Goal: Check status: Check status

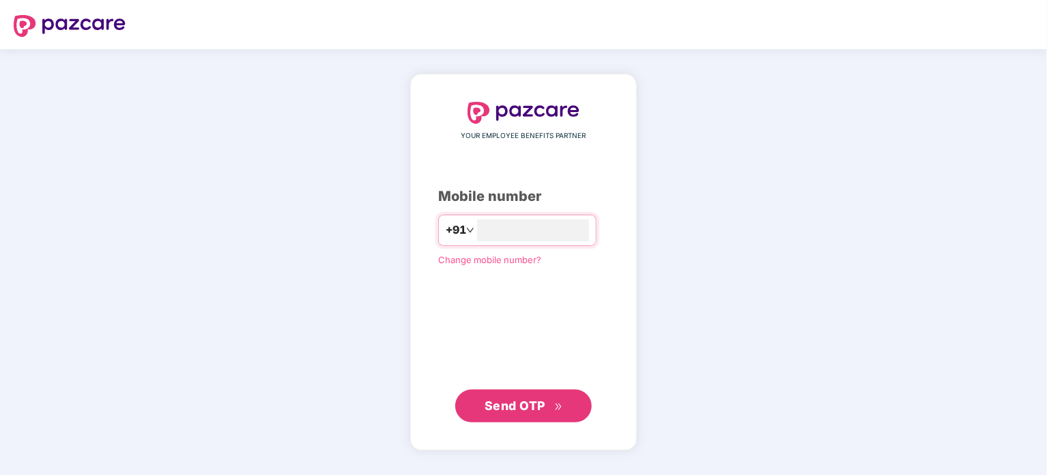
type input "**********"
click at [550, 395] on button "Send OTP" at bounding box center [523, 405] width 137 height 33
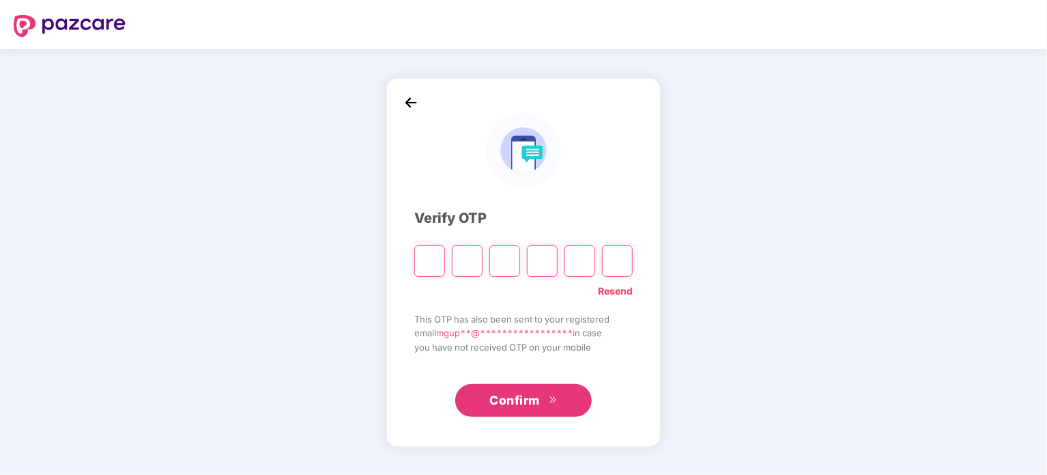
type input "*"
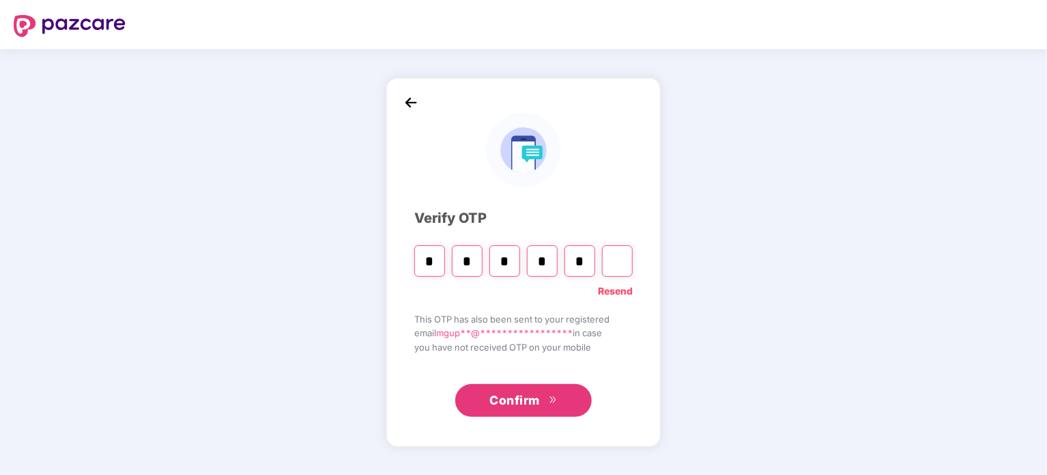
type input "*"
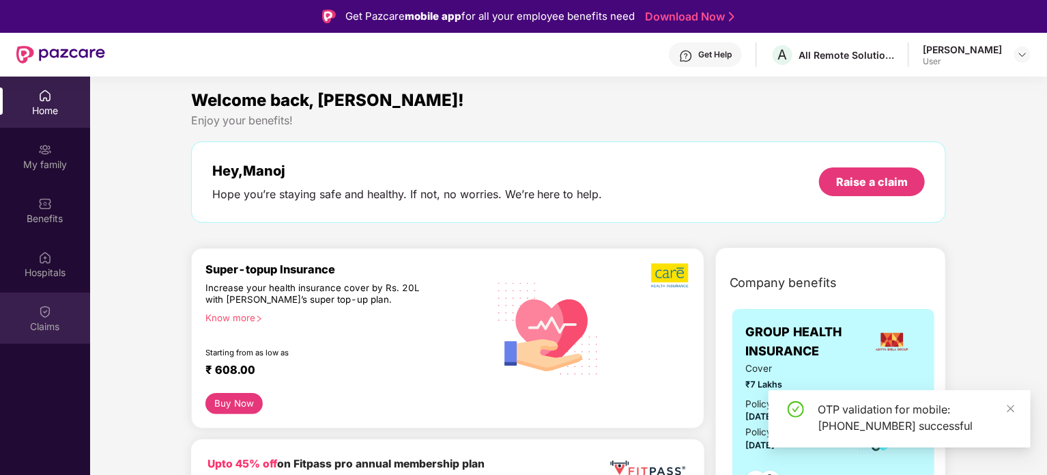
click at [64, 333] on div "Claims" at bounding box center [45, 317] width 90 height 51
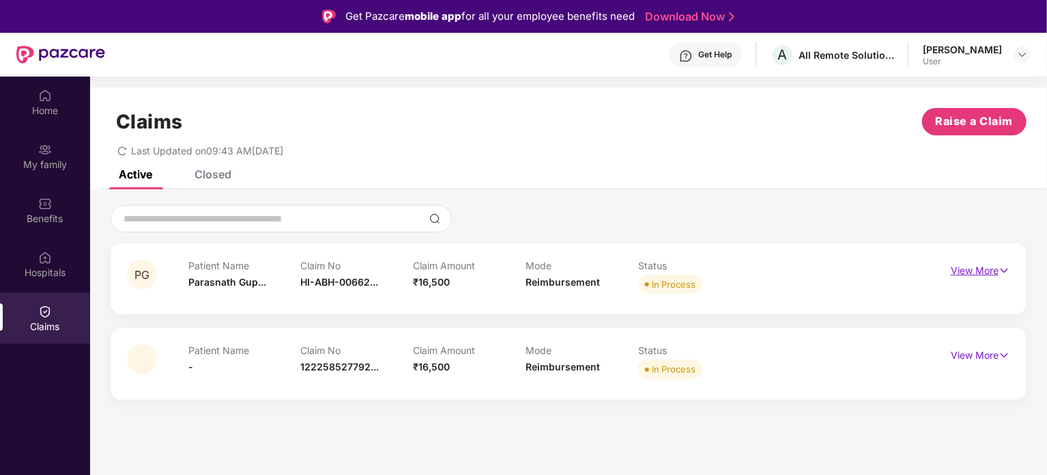
click at [978, 265] on p "View More" at bounding box center [980, 268] width 59 height 18
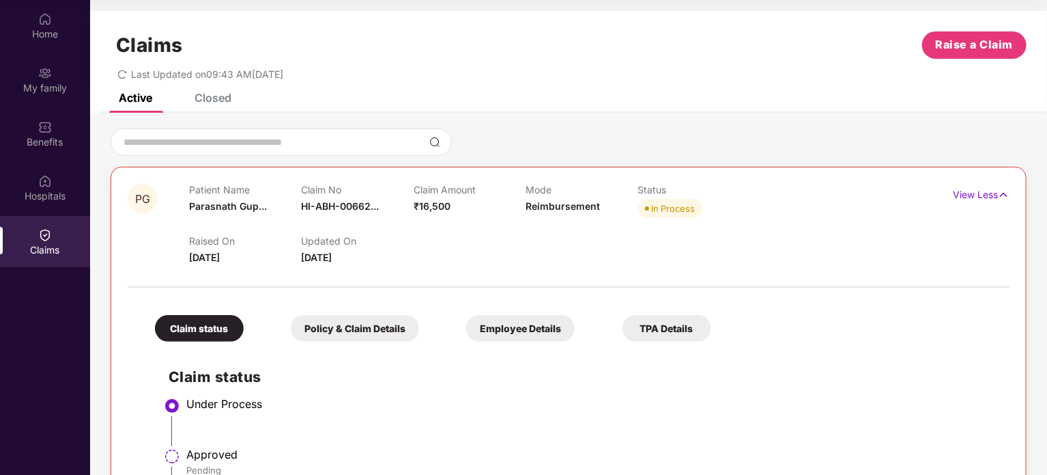
scroll to position [188, 0]
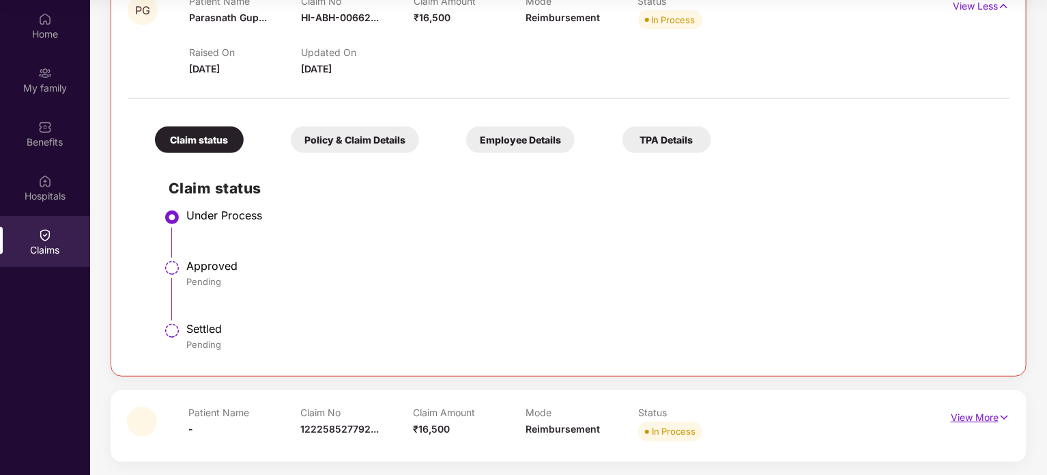
click at [972, 410] on p "View More" at bounding box center [980, 415] width 59 height 18
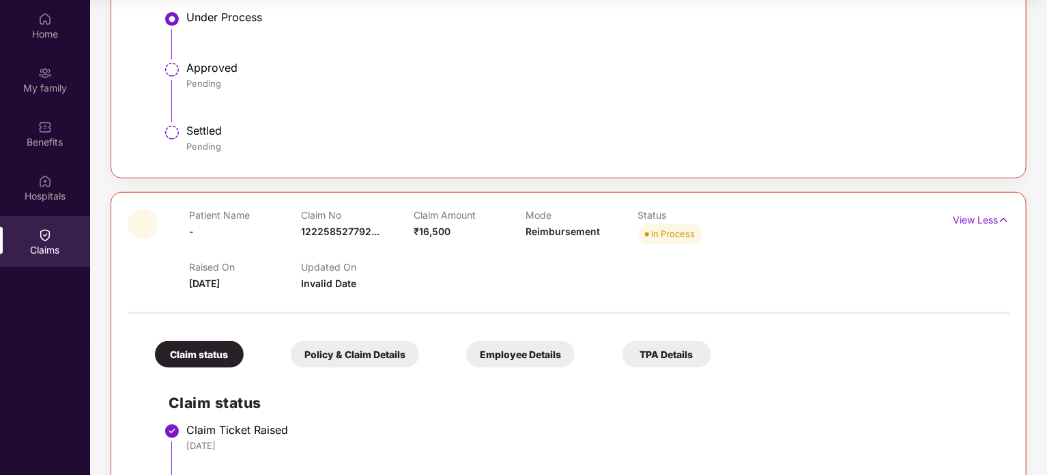
scroll to position [0, 0]
